Goal: Find specific page/section: Find specific page/section

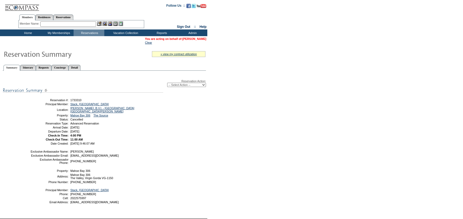
click at [202, 39] on link "[PERSON_NAME]" at bounding box center [194, 38] width 24 height 3
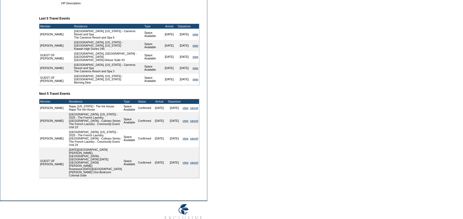
scroll to position [113, 0]
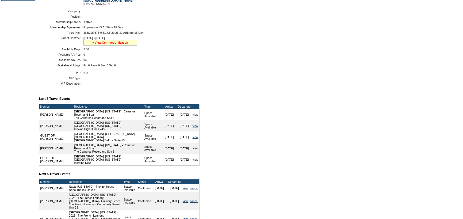
click at [123, 44] on link "» View Contract Utilization" at bounding box center [110, 42] width 36 height 3
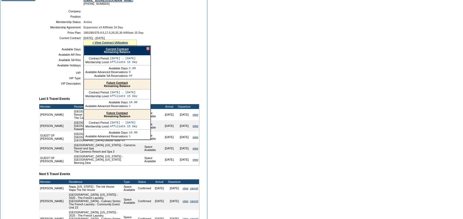
click at [284, 56] on form "Follow Us ::" at bounding box center [231, 97] width 463 height 421
click at [268, 109] on form "Follow Us ::" at bounding box center [231, 97] width 463 height 421
click at [146, 50] on div at bounding box center [147, 48] width 3 height 3
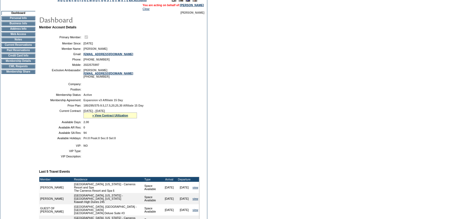
scroll to position [0, 0]
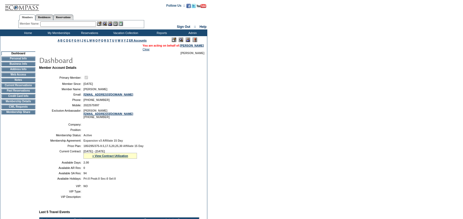
click at [63, 26] on input "text" at bounding box center [68, 23] width 56 height 5
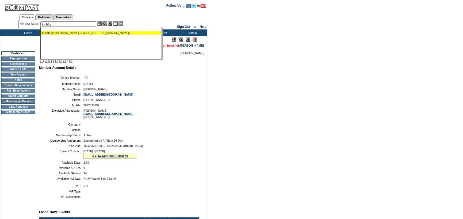
click at [61, 30] on ul "Lipofsky , Jere (jlipofsky@gmail.com)" at bounding box center [101, 33] width 120 height 6
click at [62, 32] on div "Lipofsky , Jere (jlipofsky@gmail.com)" at bounding box center [101, 32] width 118 height 3
type input "Lipofsky, Jere (jlipofsky@gmail.com)"
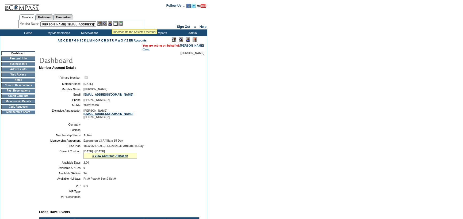
click at [112, 23] on img at bounding box center [110, 23] width 5 height 5
click at [106, 24] on img at bounding box center [104, 23] width 5 height 5
